Goal: Task Accomplishment & Management: Use online tool/utility

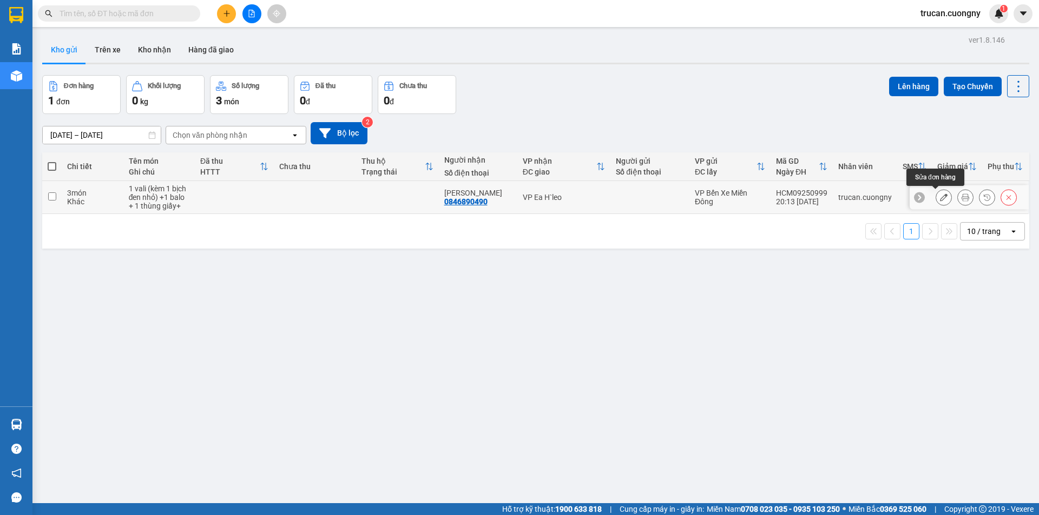
click at [936, 197] on button at bounding box center [943, 197] width 15 height 19
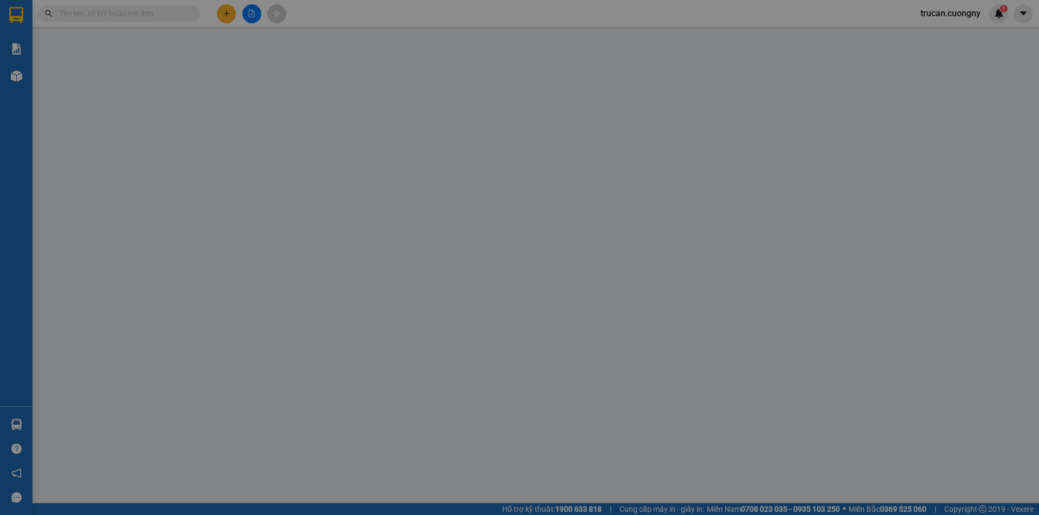
type input "0846890490"
type input "[PERSON_NAME]"
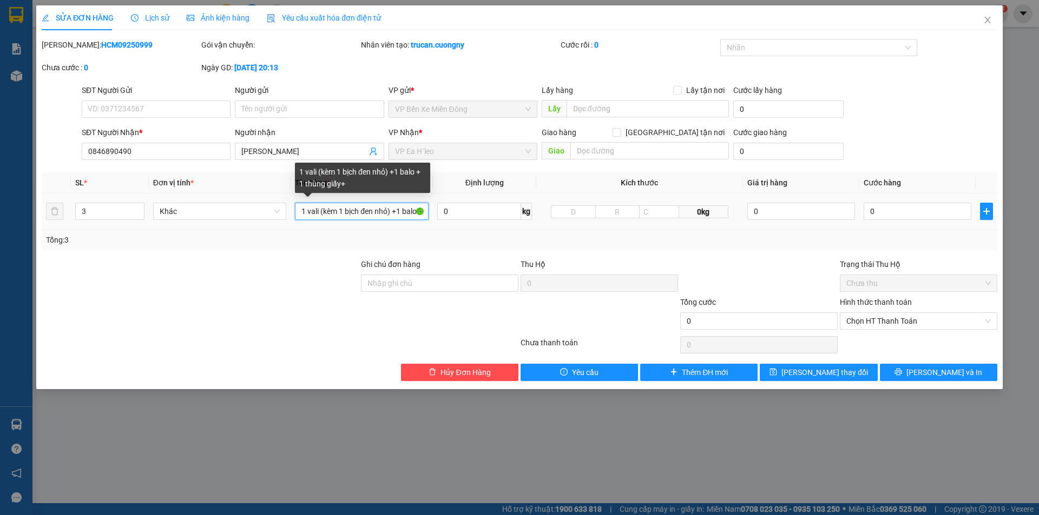
click at [406, 211] on input "1 vali (kèm 1 bịch đen nhỏ) +1 balo + 1 thùng giấy+" at bounding box center [362, 211] width 134 height 17
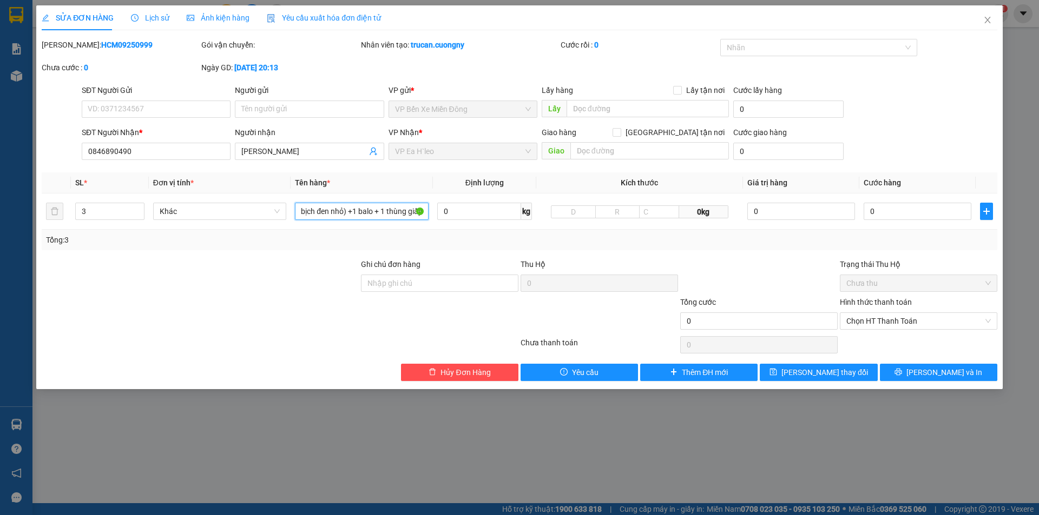
type input "1 vali (kèm 1 bịch đen nhỏ) +1 balo + 1 thùng giấy"
click at [790, 381] on div "SỬA ĐƠN HÀNG Lịch sử Ảnh kiện hàng Yêu cầu xuất hóa đơn điện tử Total Paid Fee …" at bounding box center [519, 197] width 966 height 384
click at [791, 371] on button "[PERSON_NAME] thay đổi" at bounding box center [817, 372] width 117 height 17
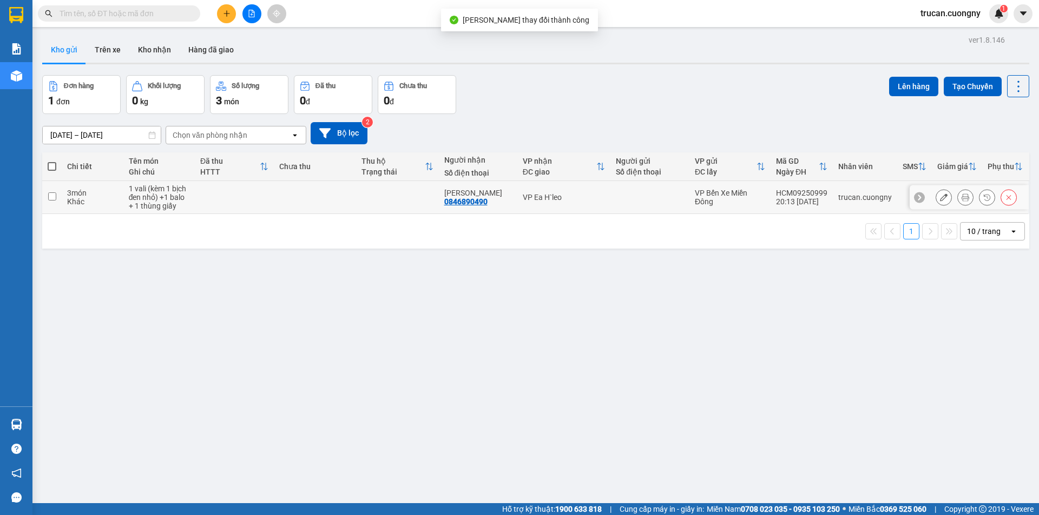
click at [296, 204] on td at bounding box center [315, 197] width 82 height 33
checkbox input "true"
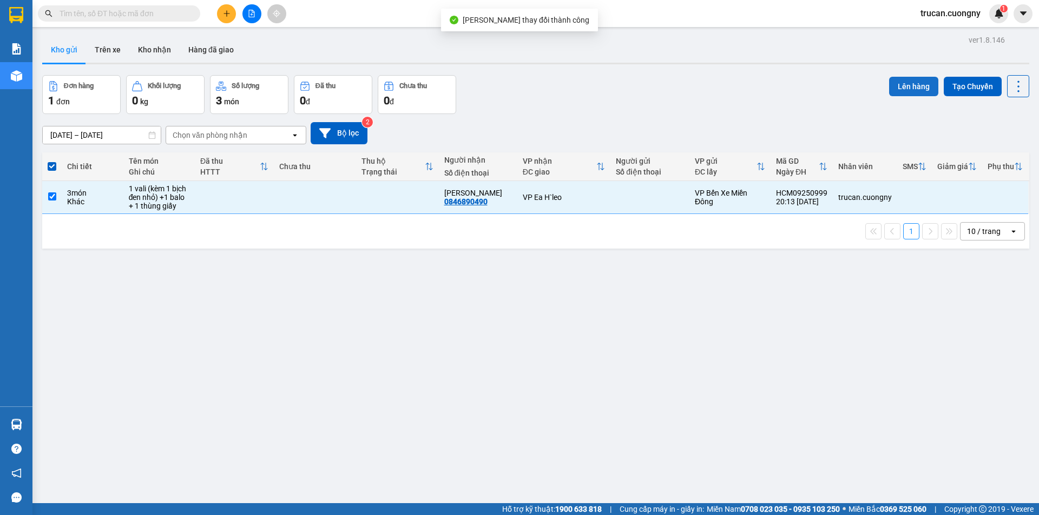
click at [900, 82] on button "Lên hàng" at bounding box center [913, 86] width 49 height 19
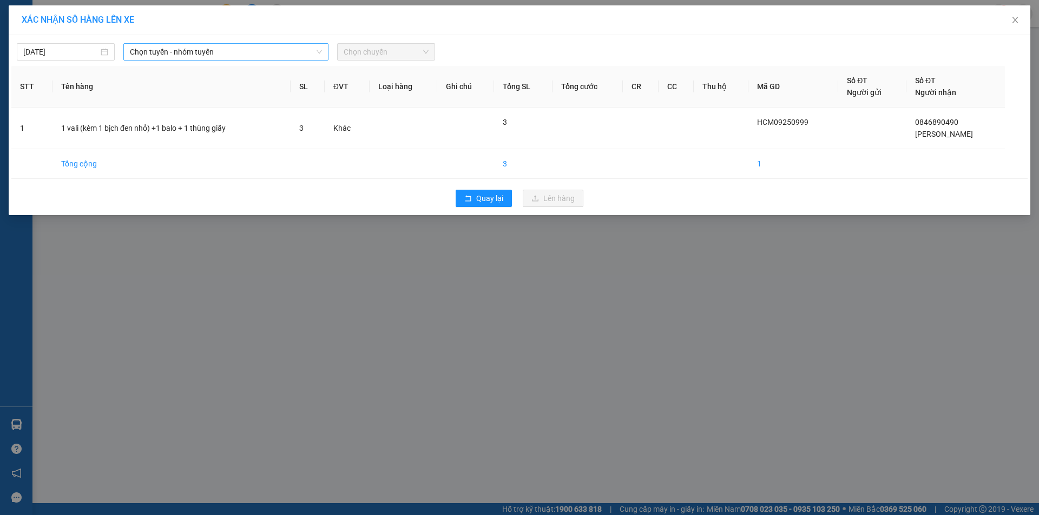
click at [191, 51] on span "Chọn tuyến - nhóm tuyến" at bounding box center [226, 52] width 192 height 16
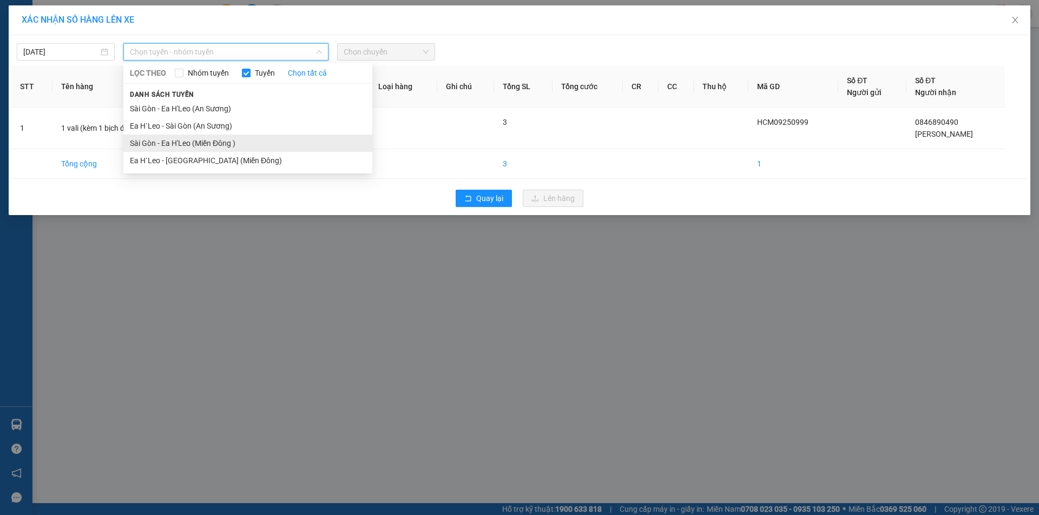
click at [223, 138] on li "Sài Gòn - Ea H'Leo (Miền Đông )" at bounding box center [247, 143] width 249 height 17
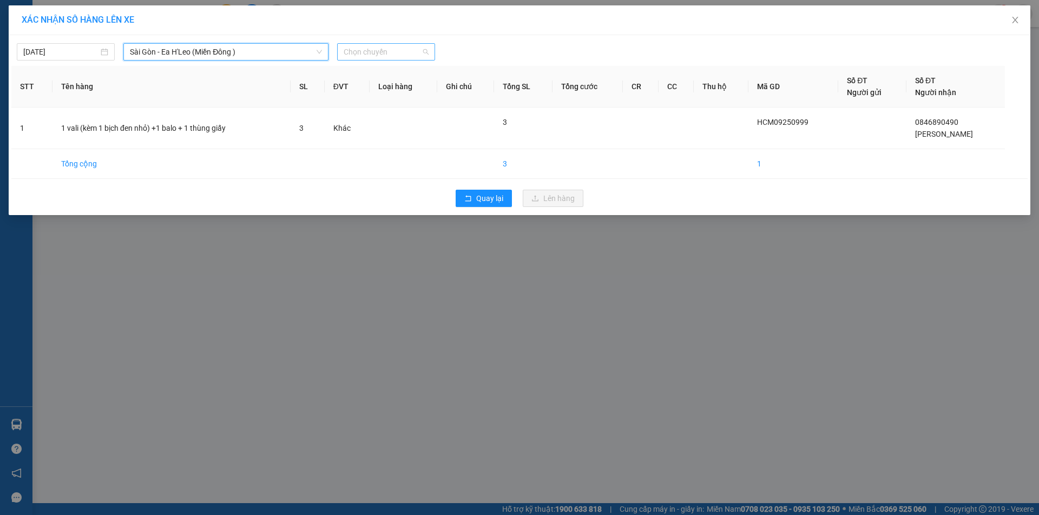
click at [362, 49] on span "Chọn chuyến" at bounding box center [385, 52] width 85 height 16
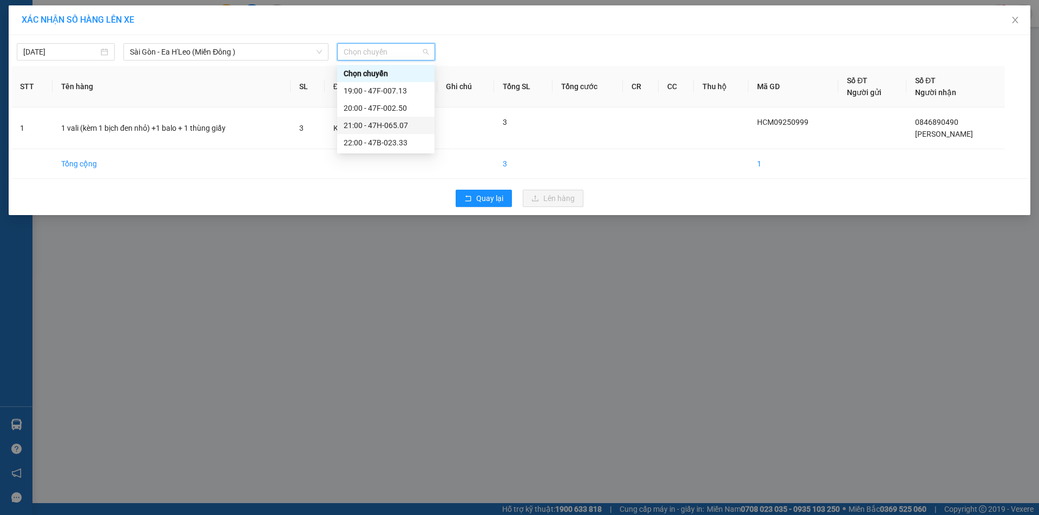
click at [386, 127] on div "21:00 - 47H-065.07" at bounding box center [385, 126] width 84 height 12
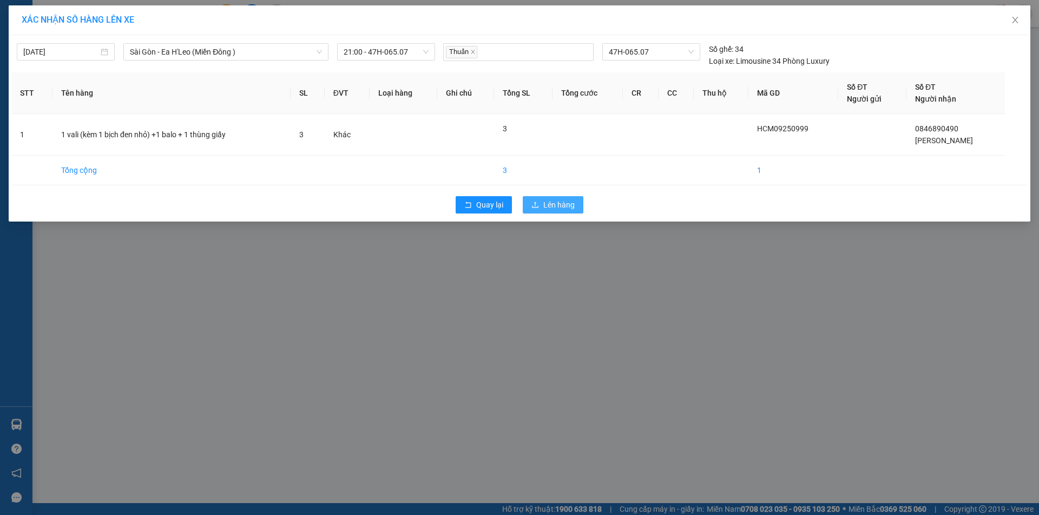
click at [536, 208] on icon "upload" at bounding box center [535, 205] width 8 height 8
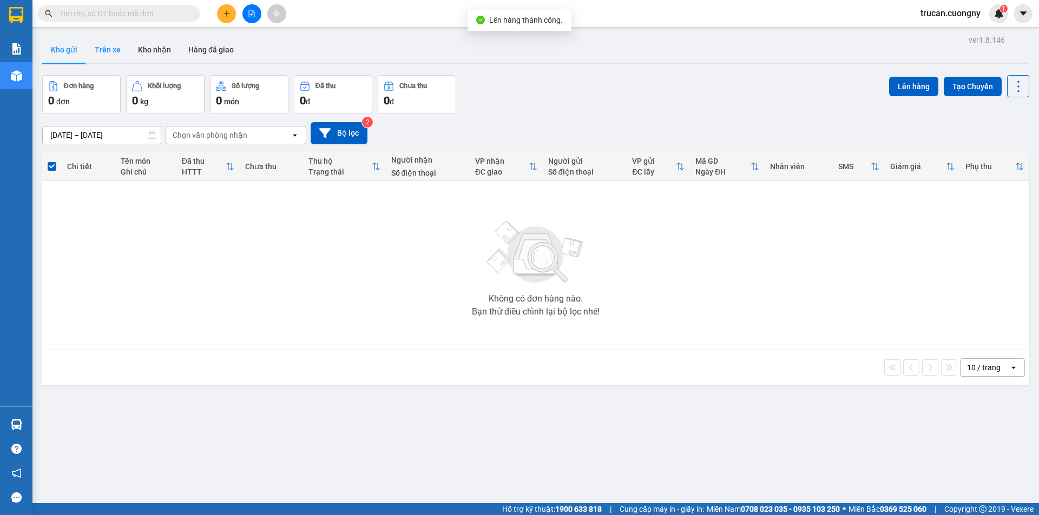
click at [108, 58] on button "Trên xe" at bounding box center [107, 50] width 43 height 26
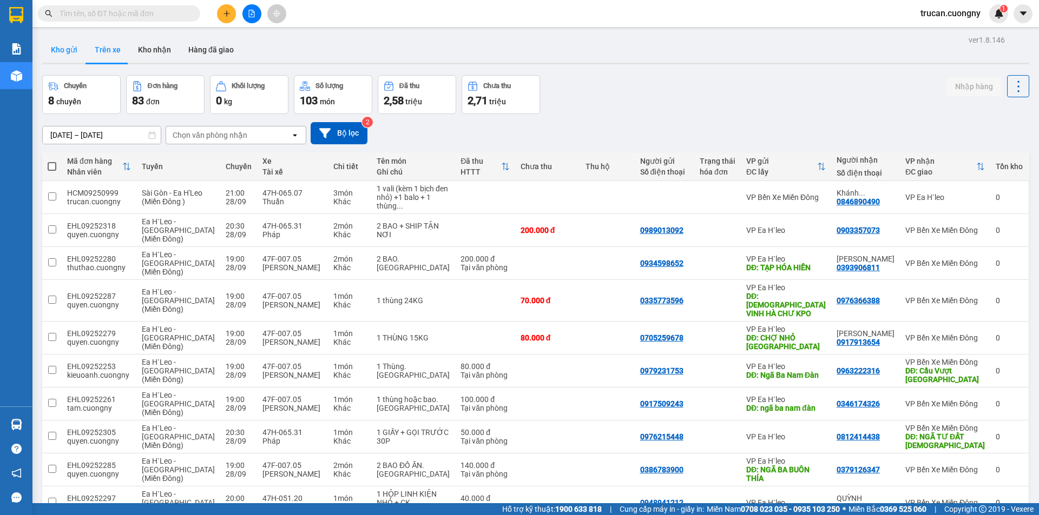
click at [68, 48] on button "Kho gửi" at bounding box center [64, 50] width 44 height 26
